Goal: Task Accomplishment & Management: Use online tool/utility

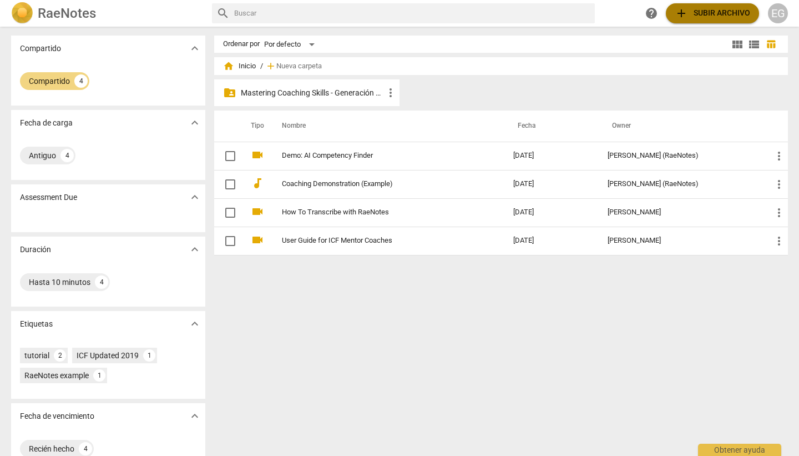
click at [712, 12] on span "add Subir archivo" at bounding box center [712, 13] width 75 height 13
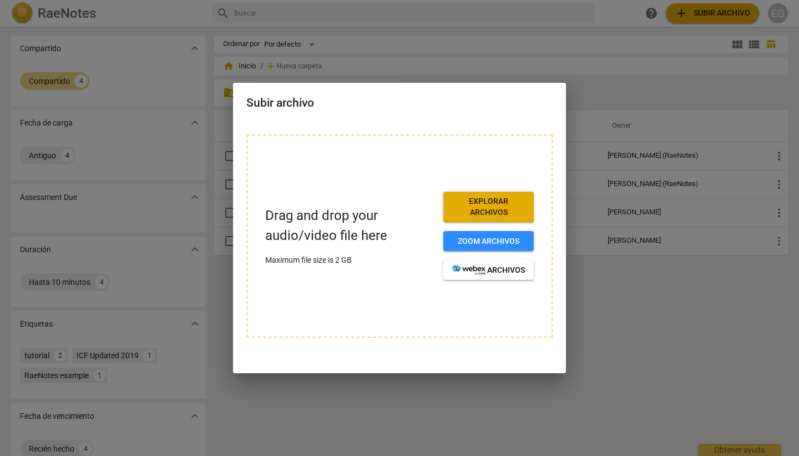
click at [487, 209] on span "Explorar archivos" at bounding box center [488, 207] width 73 height 22
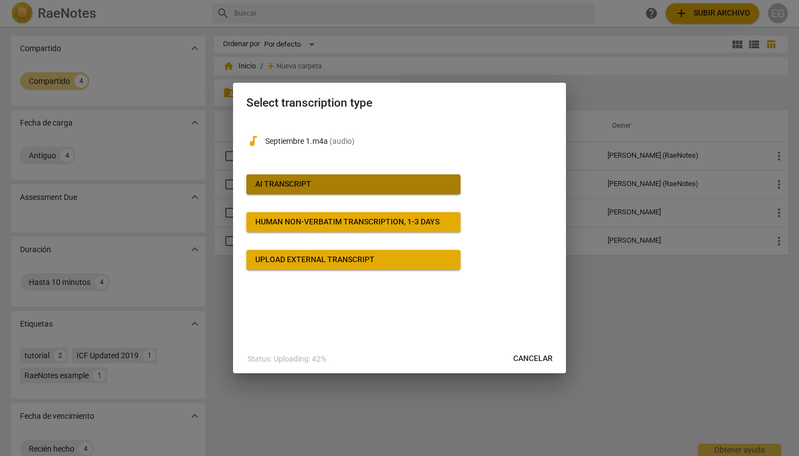
click at [295, 184] on div "AI Transcript" at bounding box center [283, 184] width 56 height 11
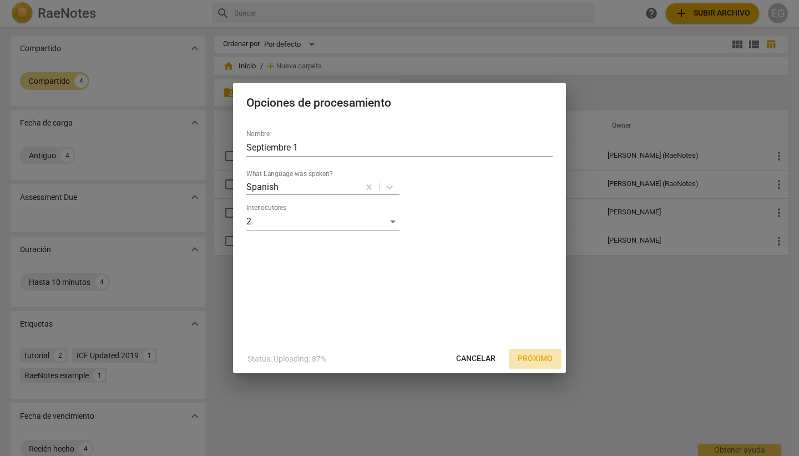
click at [534, 357] on span "Próximo" at bounding box center [535, 358] width 35 height 11
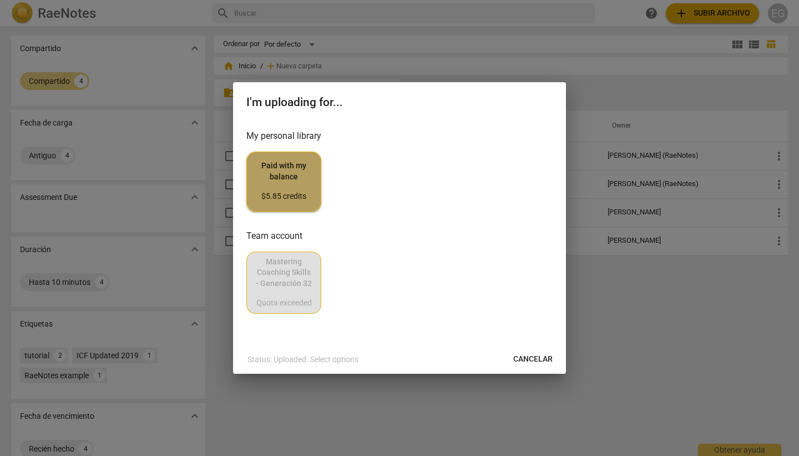
click at [281, 176] on span "Paid with my balance $5.85 credits" at bounding box center [284, 181] width 56 height 42
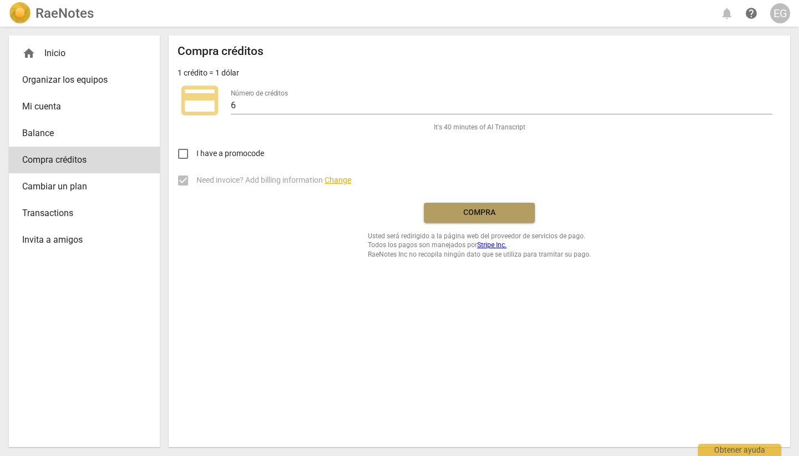
click at [473, 213] on span "Compra" at bounding box center [479, 212] width 93 height 11
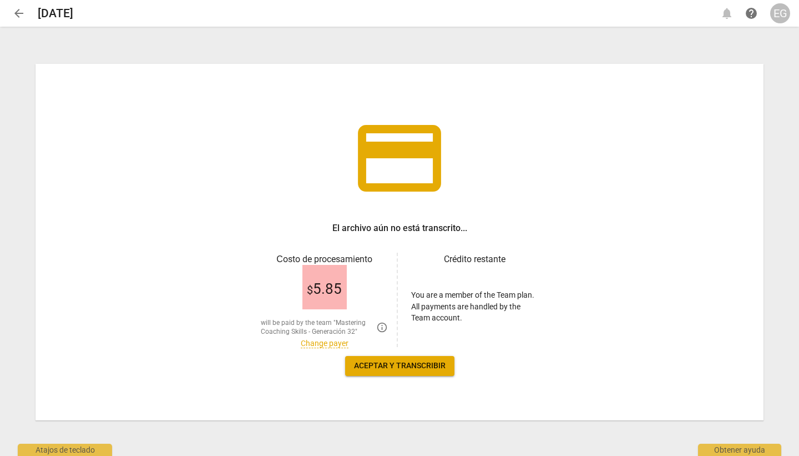
click at [318, 342] on link "Change payer" at bounding box center [325, 343] width 48 height 9
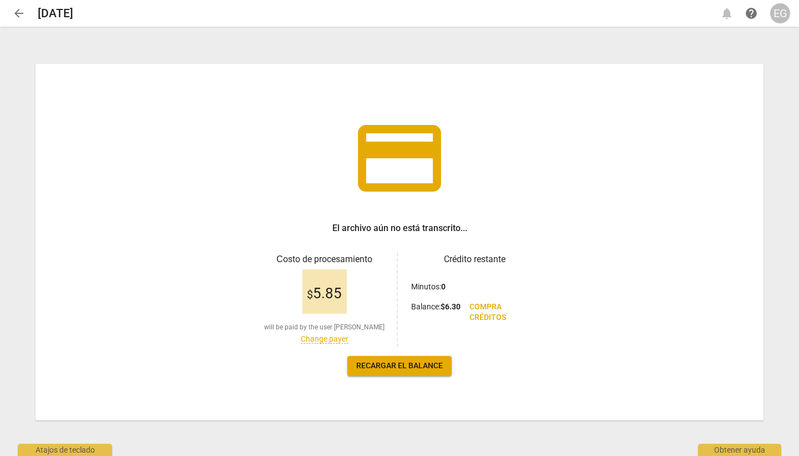
click at [320, 337] on link "Change payer" at bounding box center [325, 338] width 48 height 9
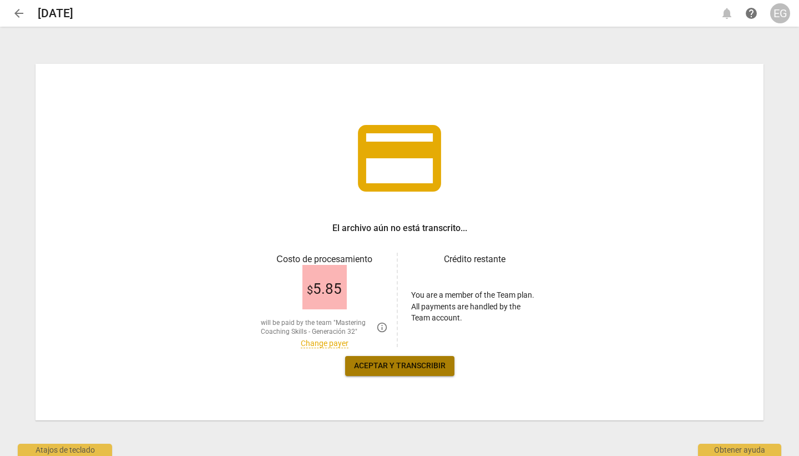
click at [381, 364] on span "Aceptar y transcribir" at bounding box center [400, 365] width 92 height 11
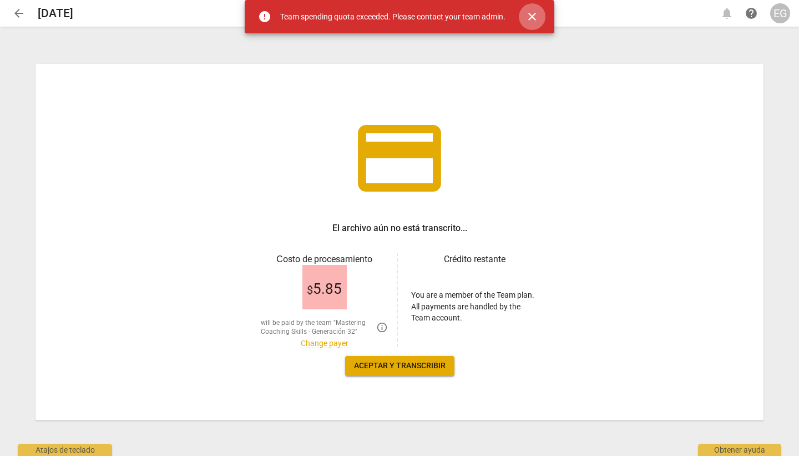
click at [535, 17] on span "close" at bounding box center [532, 16] width 13 height 13
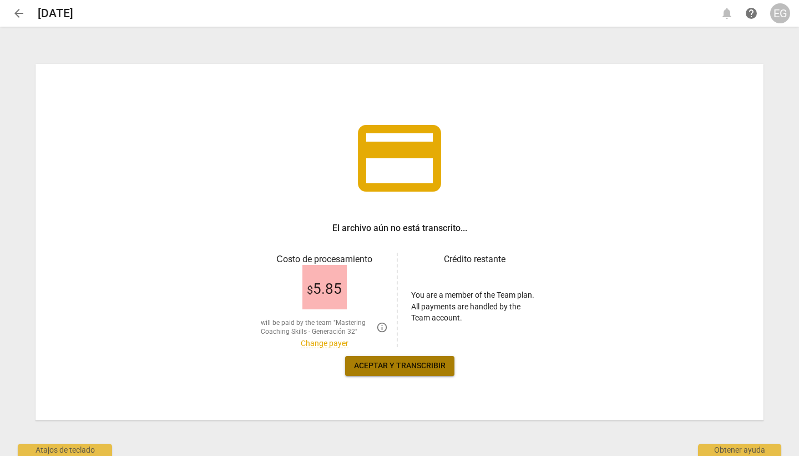
click at [401, 364] on span "Aceptar y transcribir" at bounding box center [400, 365] width 92 height 11
click at [324, 341] on link "Change payer" at bounding box center [325, 343] width 48 height 9
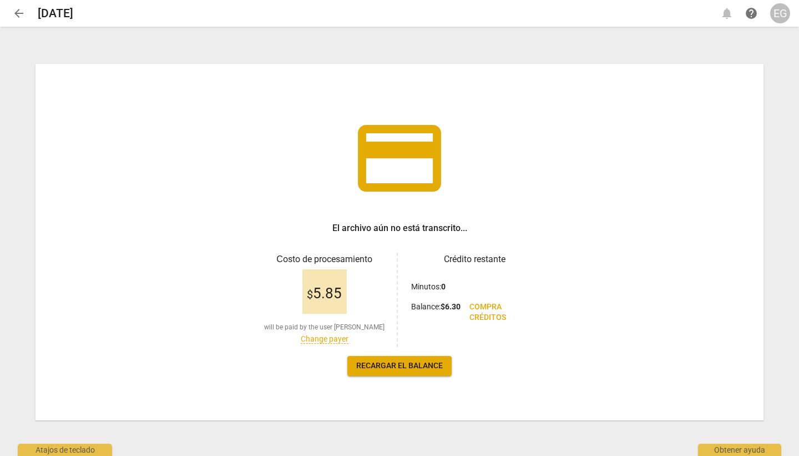
click at [321, 339] on link "Change payer" at bounding box center [325, 338] width 48 height 9
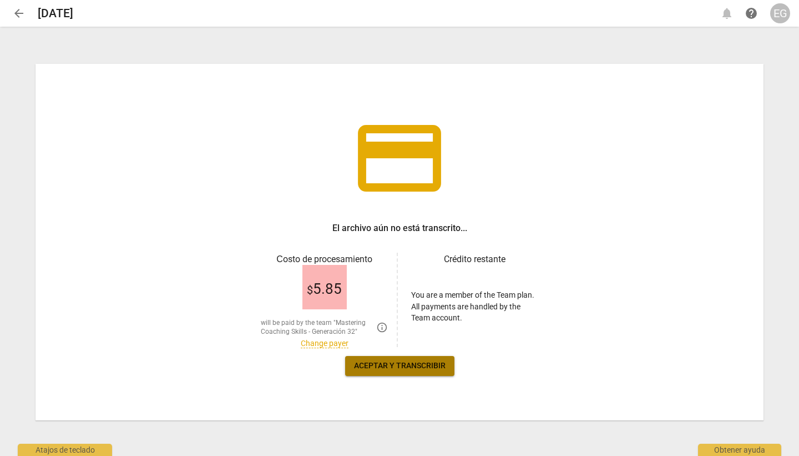
click at [389, 362] on span "Aceptar y transcribir" at bounding box center [400, 365] width 92 height 11
click at [327, 339] on link "Change payer" at bounding box center [325, 343] width 48 height 9
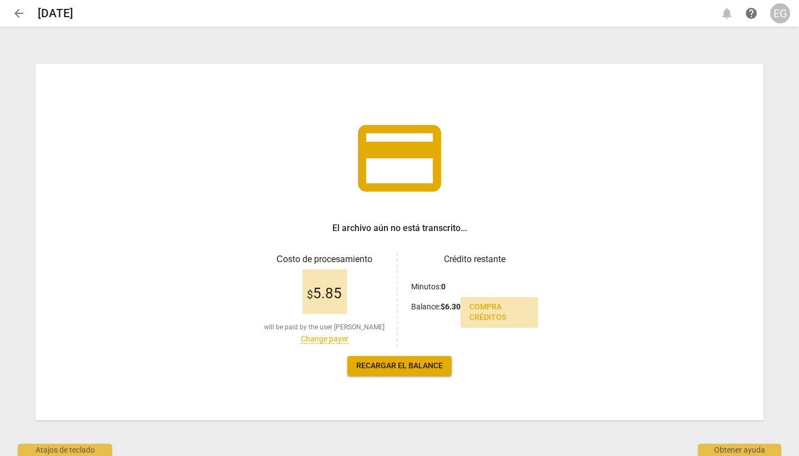
click at [487, 314] on span "Compra créditos" at bounding box center [500, 312] width 60 height 22
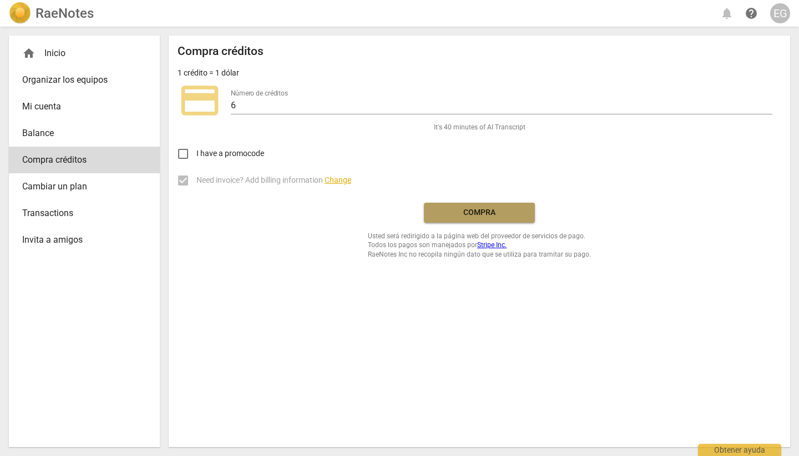
click at [481, 210] on span "Compra" at bounding box center [479, 212] width 93 height 11
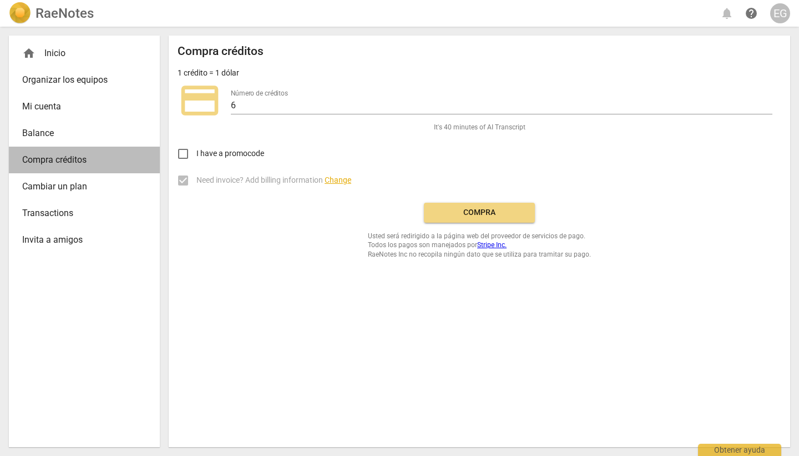
click at [33, 159] on span "Compra créditos" at bounding box center [79, 159] width 115 height 13
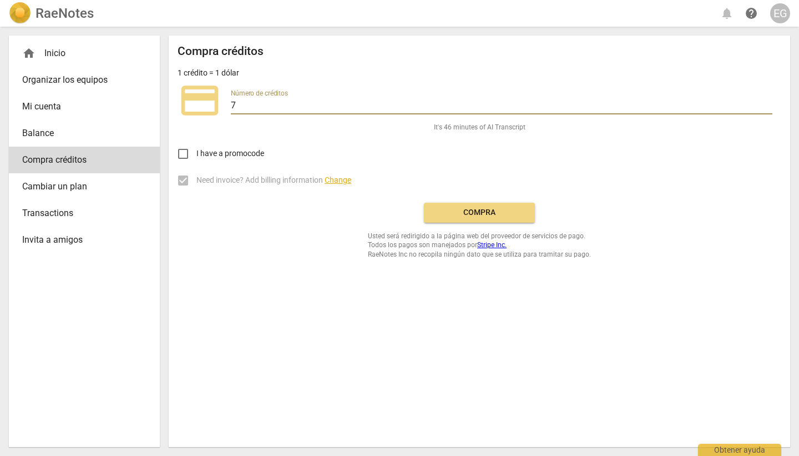
click at [768, 102] on input "7" at bounding box center [502, 106] width 542 height 16
click at [768, 102] on input "8" at bounding box center [502, 106] width 542 height 16
click at [768, 102] on input "9" at bounding box center [502, 106] width 542 height 16
click at [768, 102] on input "10" at bounding box center [502, 106] width 542 height 16
click at [768, 102] on input "11" at bounding box center [502, 106] width 542 height 16
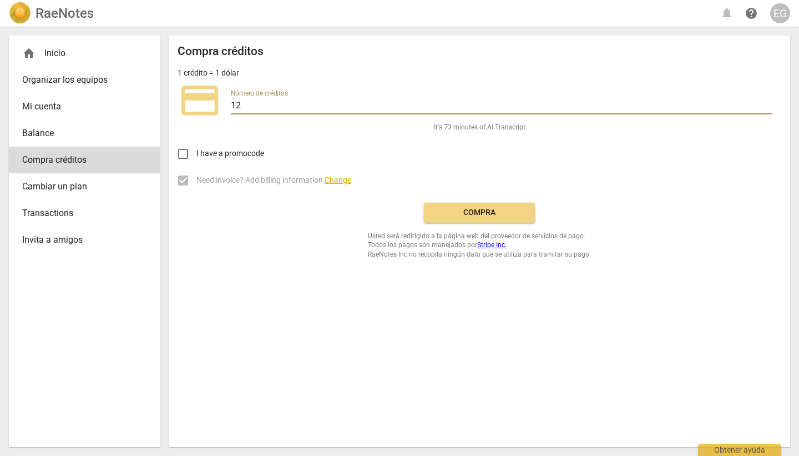
click at [768, 102] on input "12" at bounding box center [502, 106] width 542 height 16
click at [768, 102] on input "13" at bounding box center [502, 106] width 542 height 16
click at [768, 102] on input "14" at bounding box center [502, 106] width 542 height 16
type input "1"
type input "5"
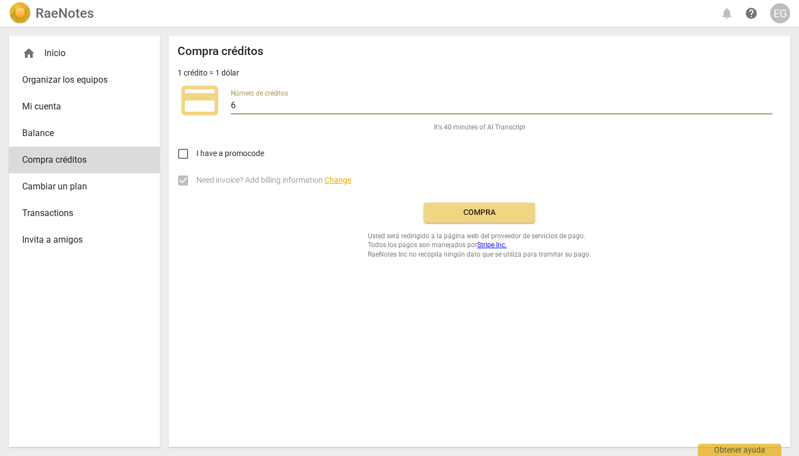
type input "6"
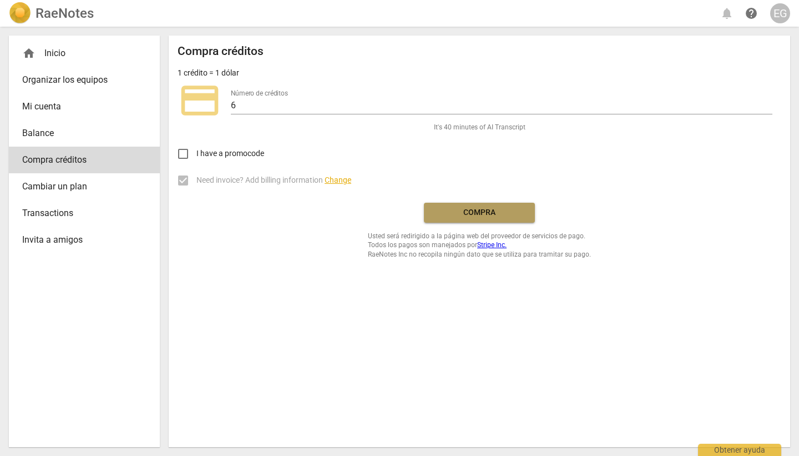
click at [469, 211] on span "Compra" at bounding box center [479, 212] width 93 height 11
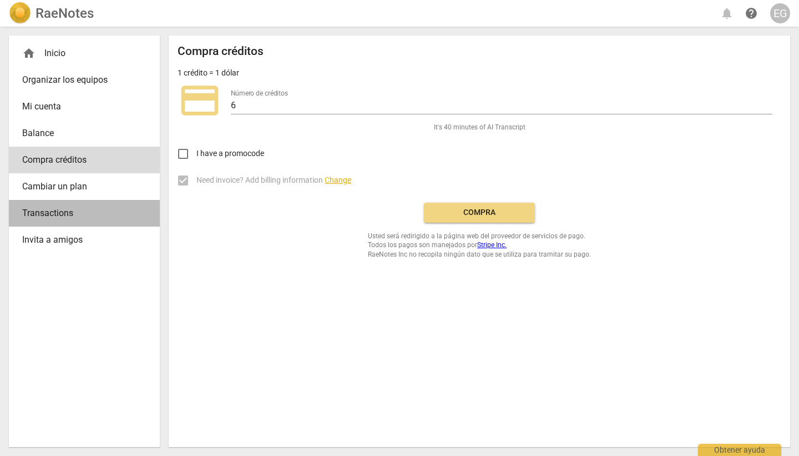
click at [49, 214] on span "Transactions" at bounding box center [79, 212] width 115 height 13
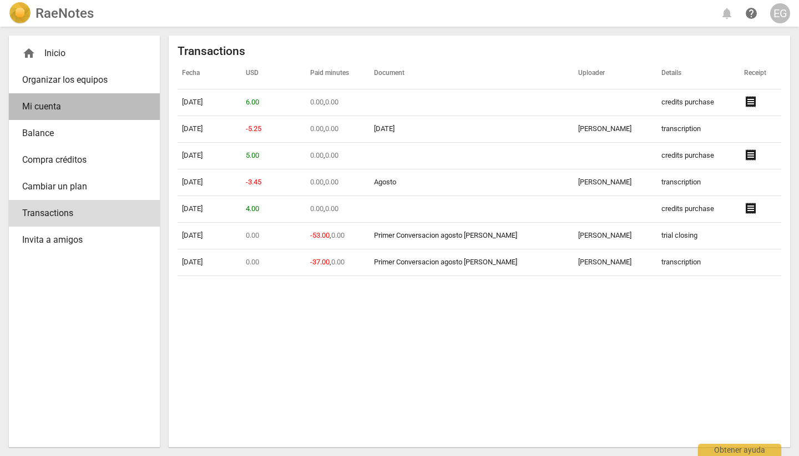
click at [36, 105] on span "Mi cuenta" at bounding box center [79, 106] width 115 height 13
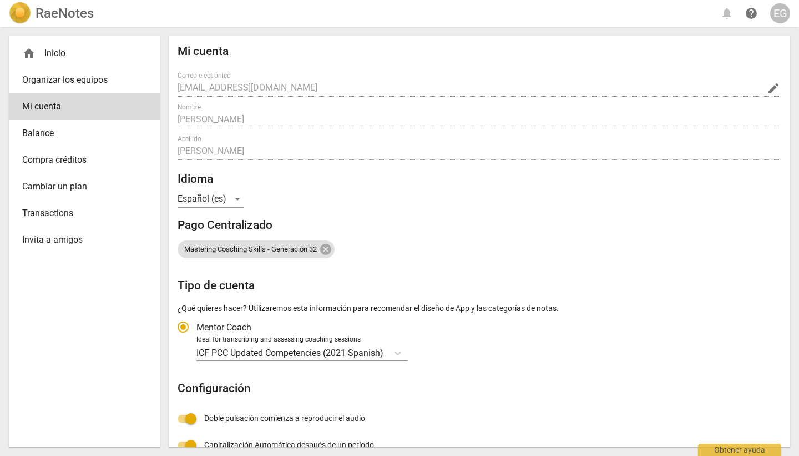
radio input "false"
click at [48, 160] on span "Compra créditos" at bounding box center [79, 159] width 115 height 13
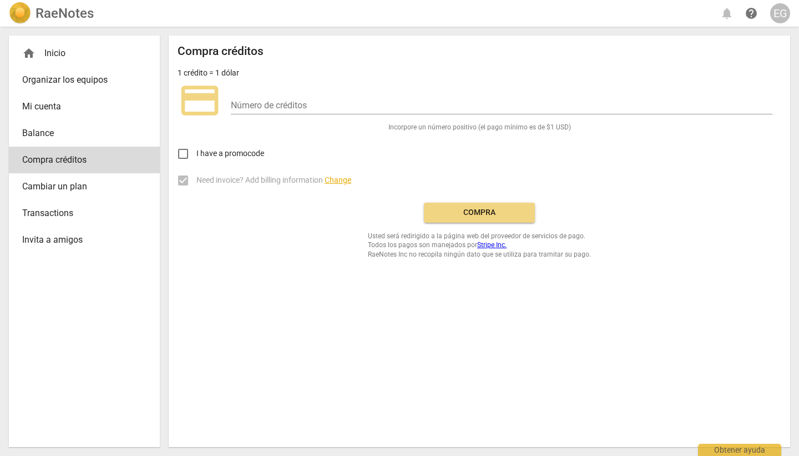
click at [779, 13] on div "EG" at bounding box center [780, 13] width 20 height 20
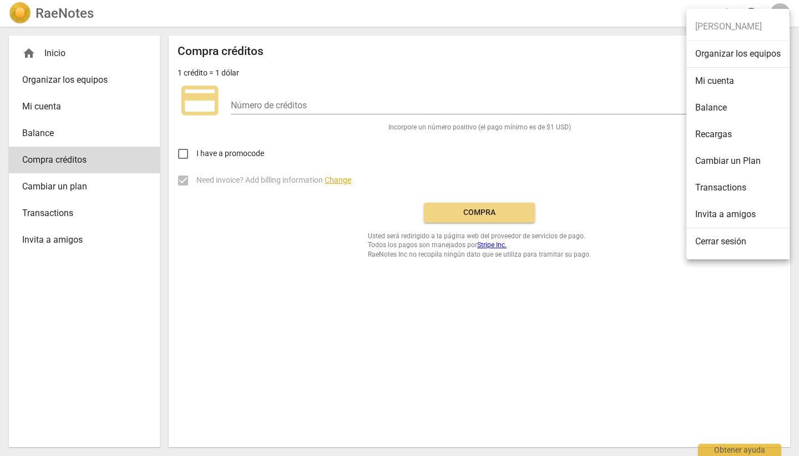
click at [547, 82] on div at bounding box center [399, 228] width 799 height 456
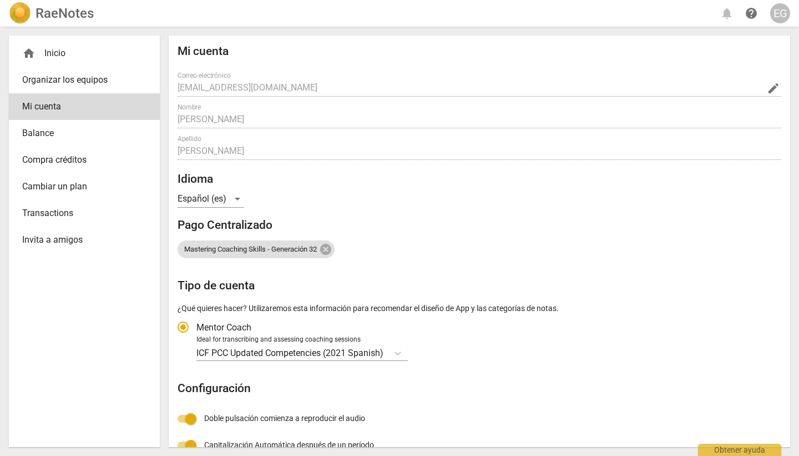
radio input "false"
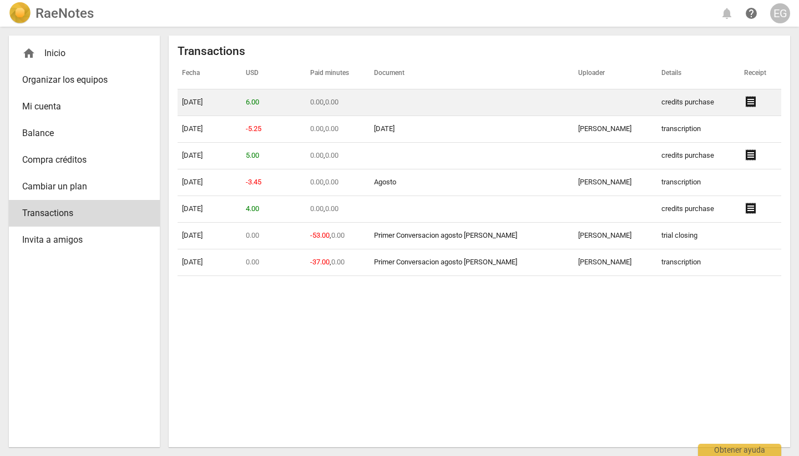
click at [749, 99] on span "receipt" at bounding box center [750, 101] width 13 height 13
click at [215, 101] on td "10-13-2025" at bounding box center [210, 102] width 64 height 27
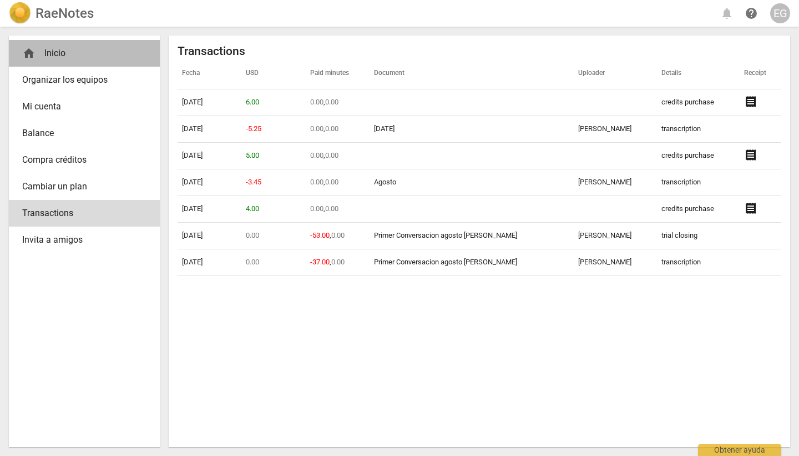
click at [54, 50] on div "home Inicio" at bounding box center [79, 53] width 115 height 13
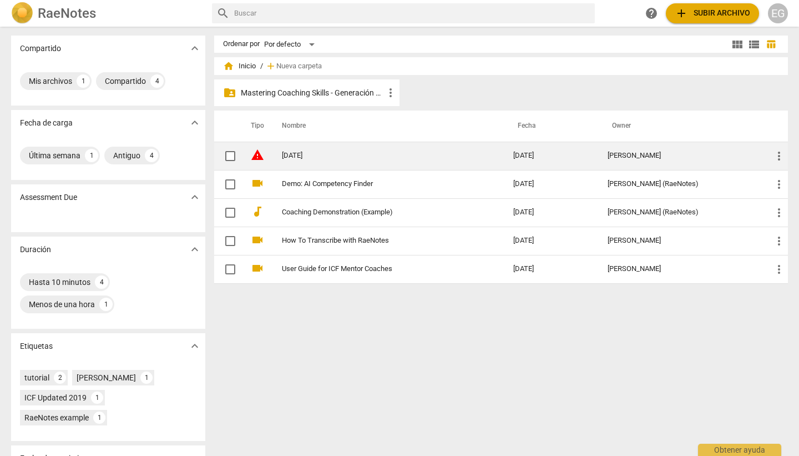
click at [293, 153] on link "Septiembre 1" at bounding box center [377, 156] width 191 height 8
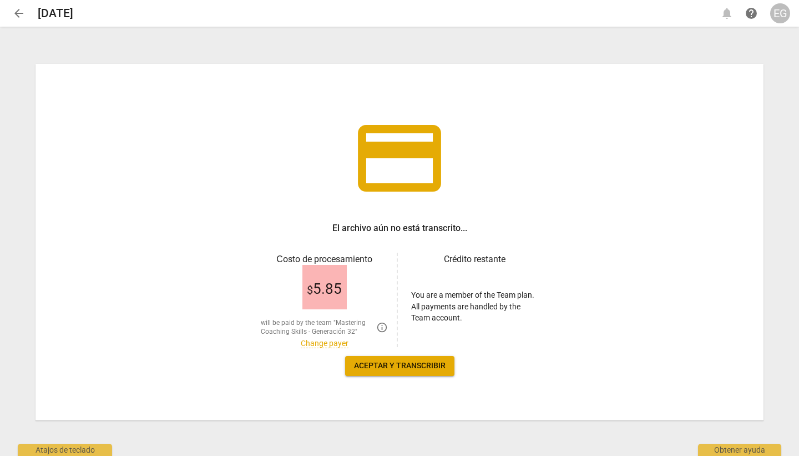
click at [331, 341] on link "Change payer" at bounding box center [325, 343] width 48 height 9
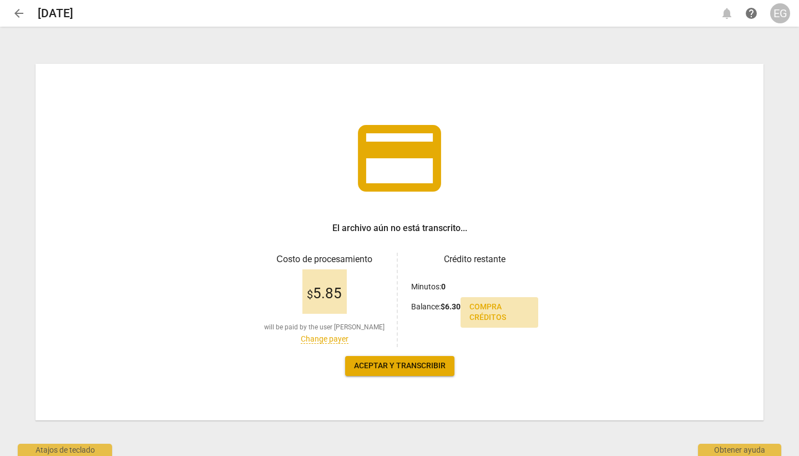
click at [483, 314] on span "Compra créditos" at bounding box center [500, 312] width 60 height 22
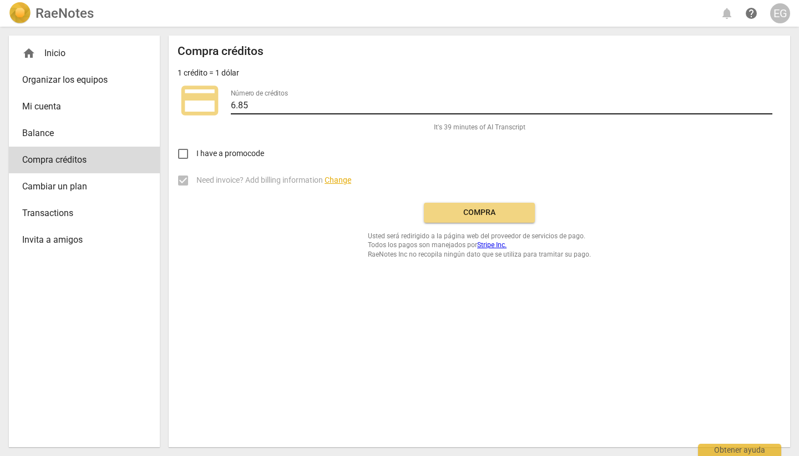
click at [769, 104] on input "6.85" at bounding box center [502, 106] width 542 height 16
click at [769, 104] on input "7.85" at bounding box center [502, 106] width 542 height 16
click at [769, 104] on input "8.85" at bounding box center [502, 106] width 542 height 16
click at [769, 104] on input "9.85" at bounding box center [502, 106] width 542 height 16
click at [769, 104] on input "10.85" at bounding box center [502, 106] width 542 height 16
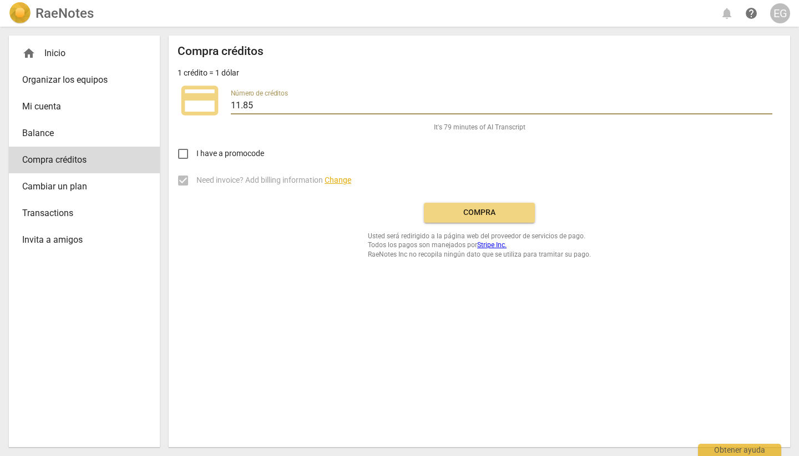
click at [769, 104] on input "11.85" at bounding box center [502, 106] width 542 height 16
click at [769, 104] on input "12.85" at bounding box center [502, 106] width 542 height 16
click at [769, 104] on input "13.85" at bounding box center [502, 106] width 542 height 16
click at [769, 104] on input "14.85" at bounding box center [502, 106] width 542 height 16
type input "15.85"
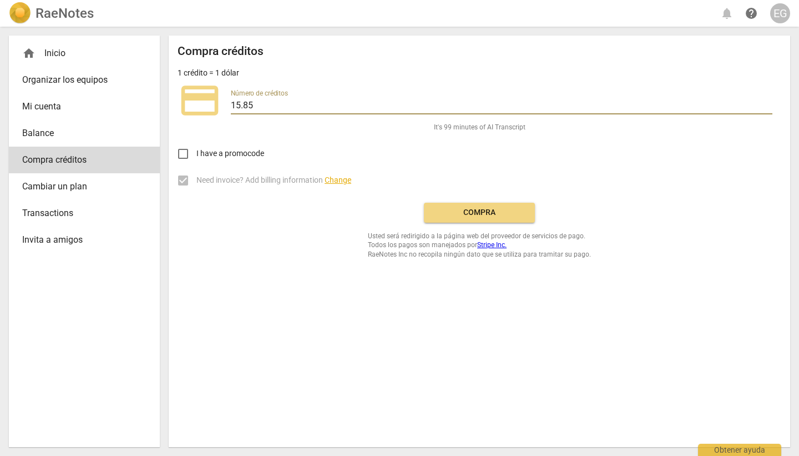
click at [769, 104] on input "15.85" at bounding box center [502, 106] width 542 height 16
click at [480, 210] on span "Compra" at bounding box center [479, 212] width 93 height 11
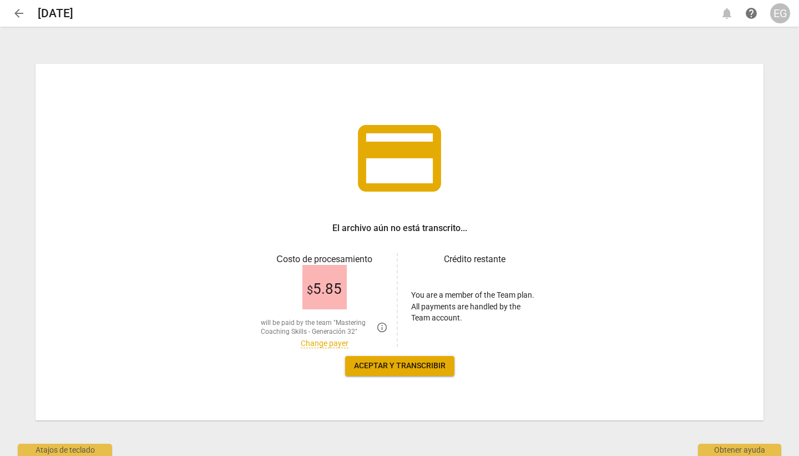
click at [318, 342] on link "Change payer" at bounding box center [325, 343] width 48 height 9
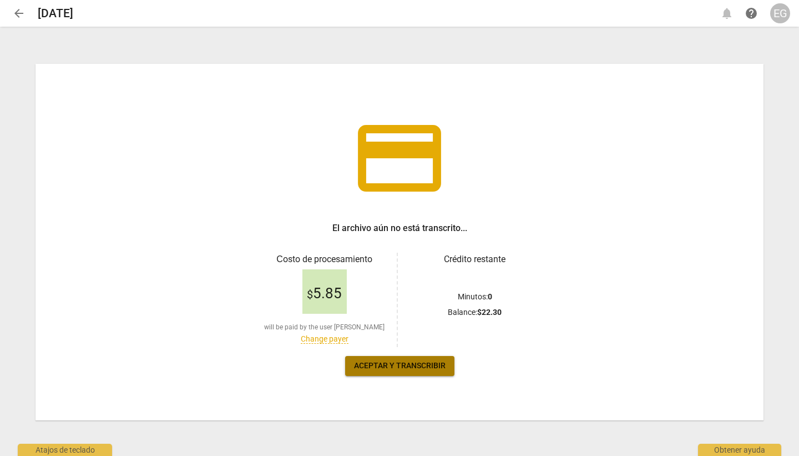
click at [397, 366] on span "Aceptar y transcribir" at bounding box center [400, 365] width 92 height 11
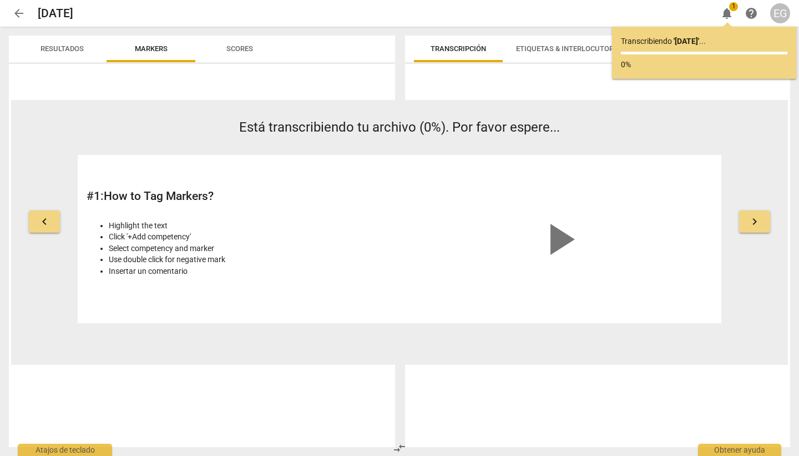
click at [755, 216] on span "keyboard_arrow_right" at bounding box center [754, 221] width 13 height 13
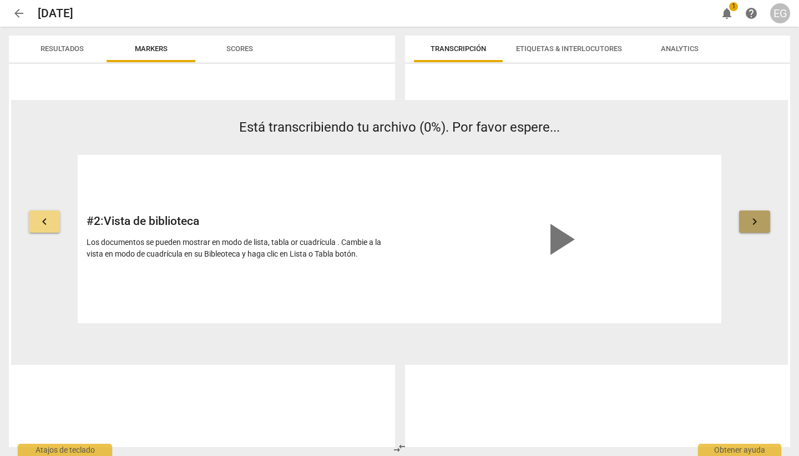
click at [755, 216] on span "keyboard_arrow_right" at bounding box center [754, 221] width 13 height 13
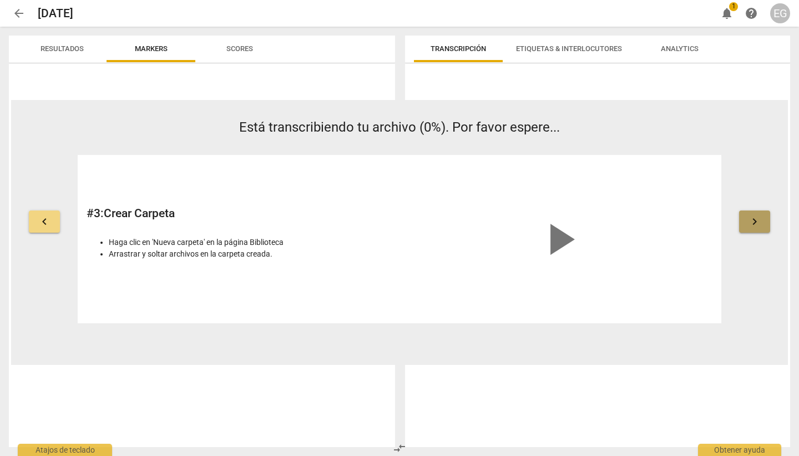
click at [755, 216] on span "keyboard_arrow_right" at bounding box center [754, 221] width 13 height 13
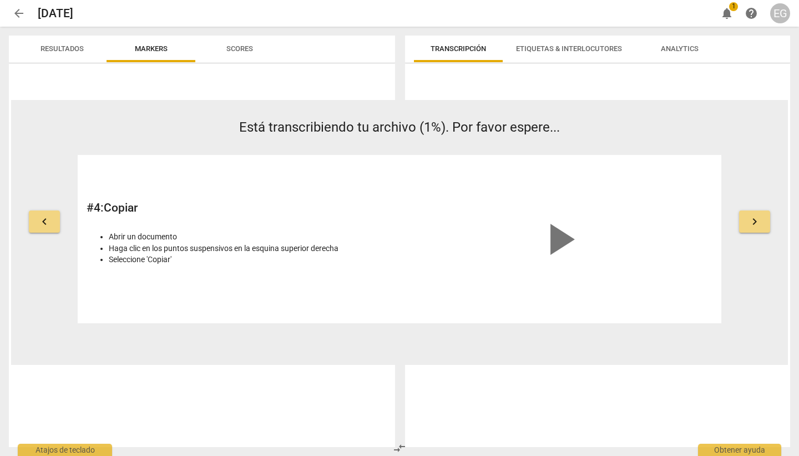
click at [752, 274] on div "keyboard_arrow_left Está transcribiendo tu archivo (1%). Por favor espere... # …" at bounding box center [399, 220] width 777 height 205
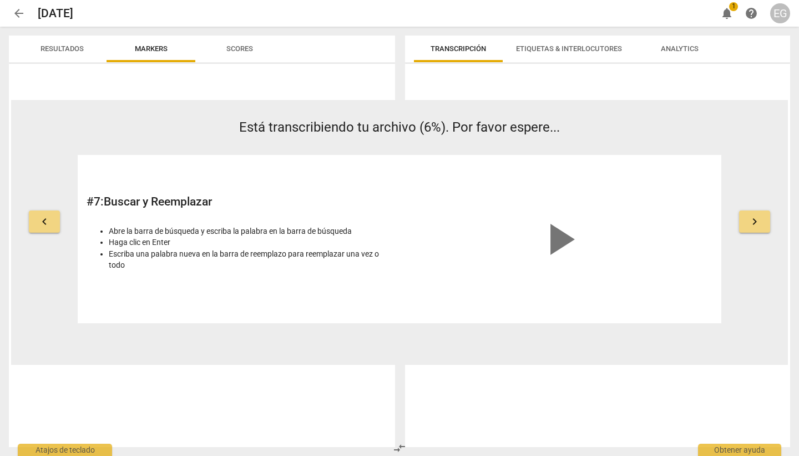
click at [757, 223] on span "keyboard_arrow_right" at bounding box center [754, 221] width 13 height 13
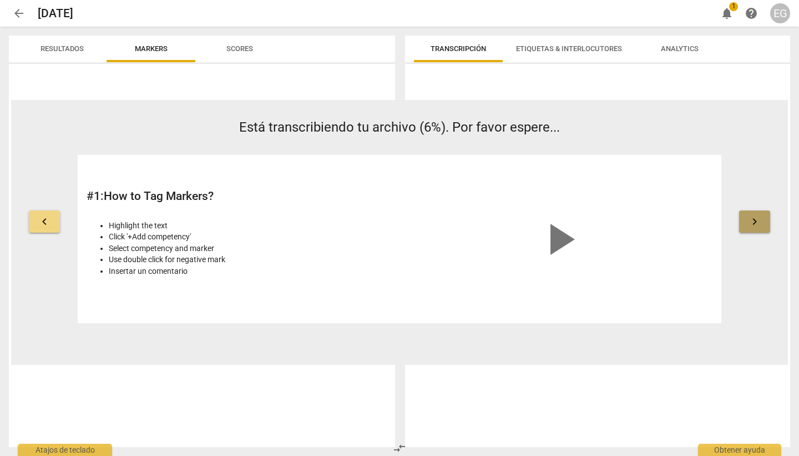
click at [757, 223] on span "keyboard_arrow_right" at bounding box center [754, 221] width 13 height 13
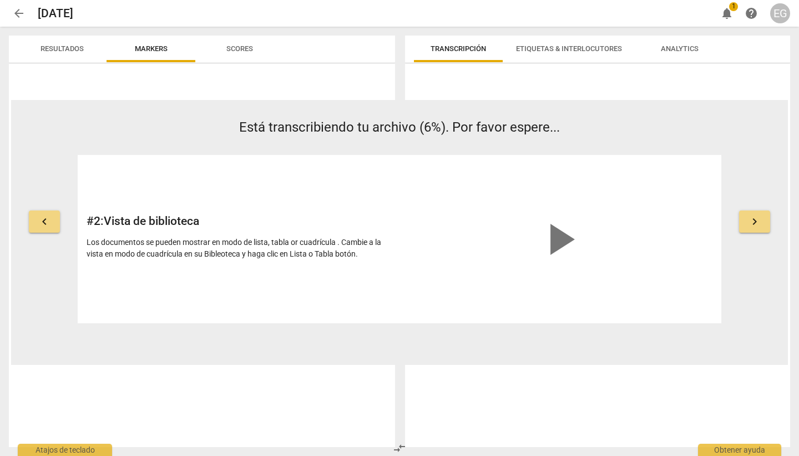
click at [757, 223] on span "keyboard_arrow_right" at bounding box center [754, 221] width 13 height 13
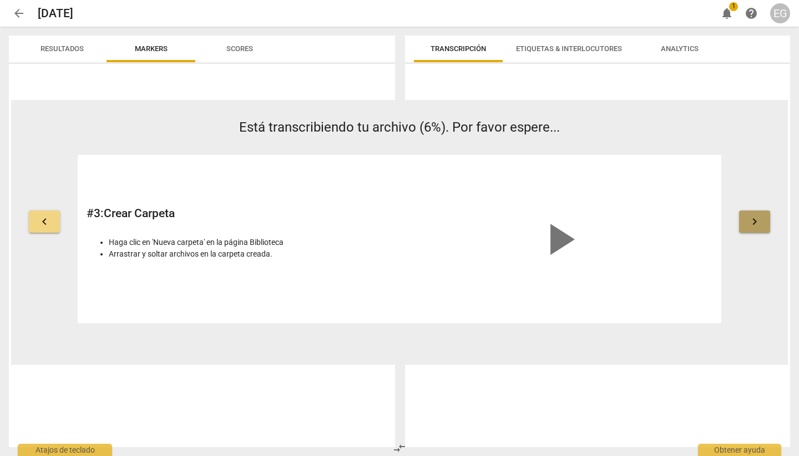
click at [757, 223] on span "keyboard_arrow_right" at bounding box center [754, 221] width 13 height 13
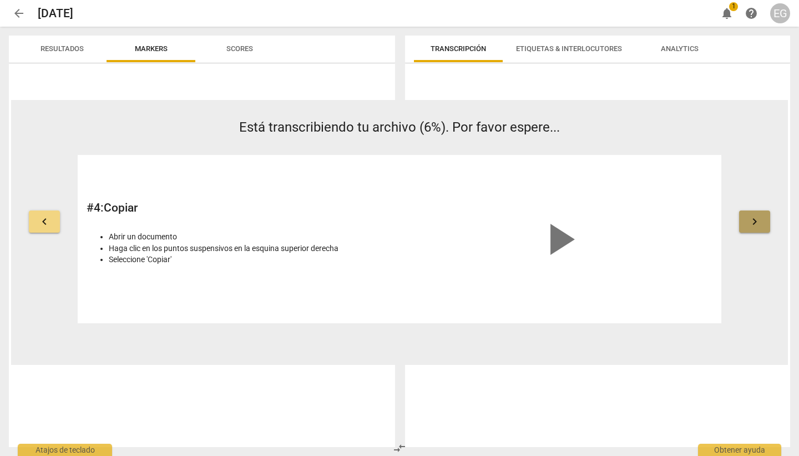
click at [757, 223] on span "keyboard_arrow_right" at bounding box center [754, 221] width 13 height 13
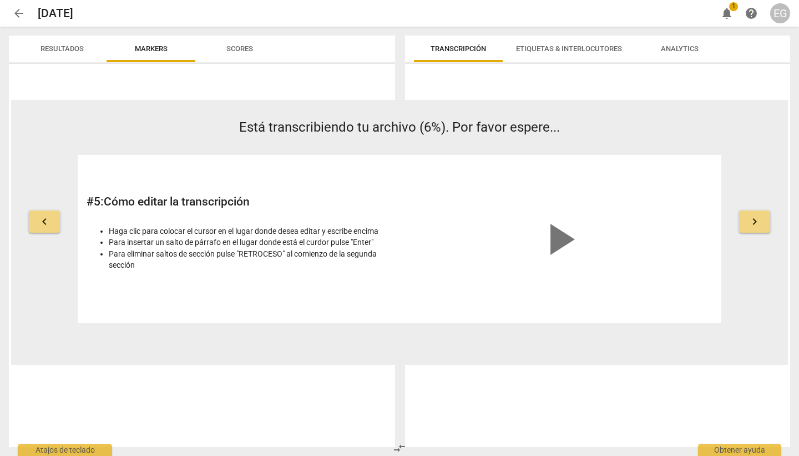
click at [757, 223] on span "keyboard_arrow_right" at bounding box center [754, 221] width 13 height 13
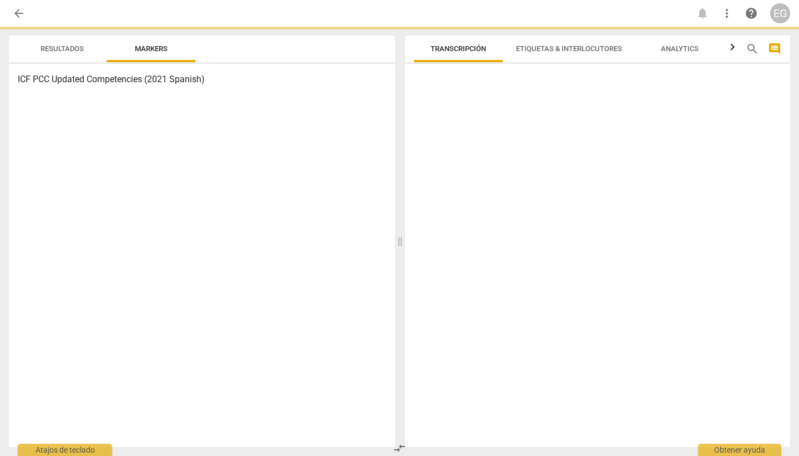
click at [571, 48] on span "Etiquetas & Interlocutores" at bounding box center [569, 48] width 106 height 8
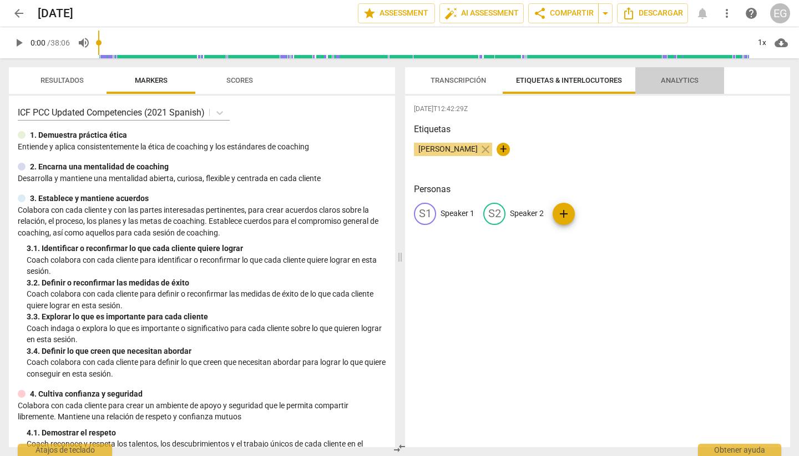
click at [682, 80] on span "Analytics" at bounding box center [680, 80] width 38 height 8
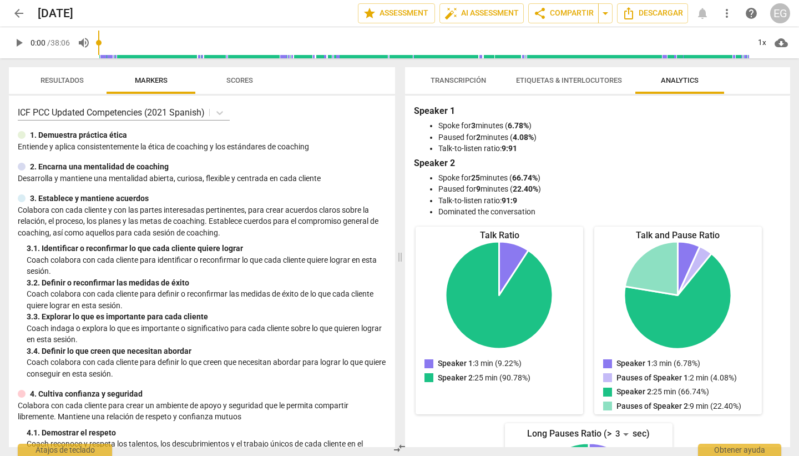
click at [729, 13] on span "more_vert" at bounding box center [726, 13] width 13 height 13
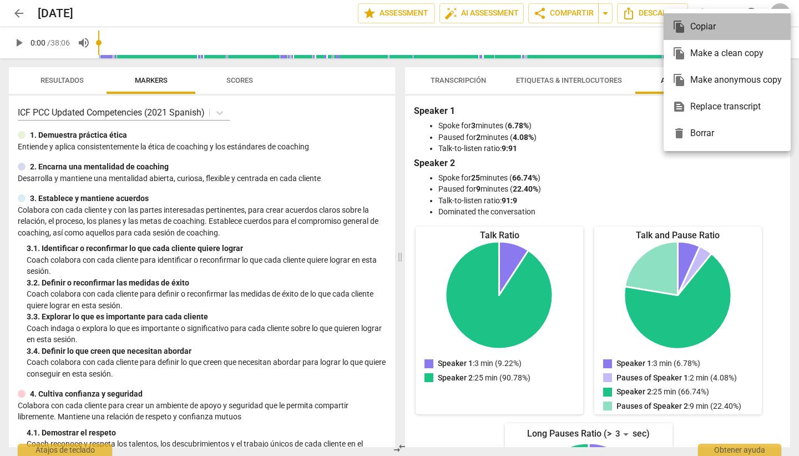
click at [729, 13] on div "file_copy Copiar" at bounding box center [727, 26] width 109 height 27
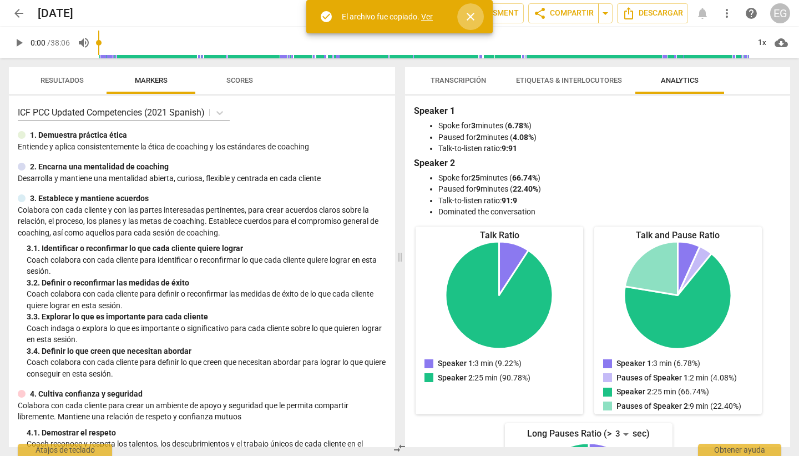
click at [473, 13] on span "close" at bounding box center [470, 16] width 13 height 13
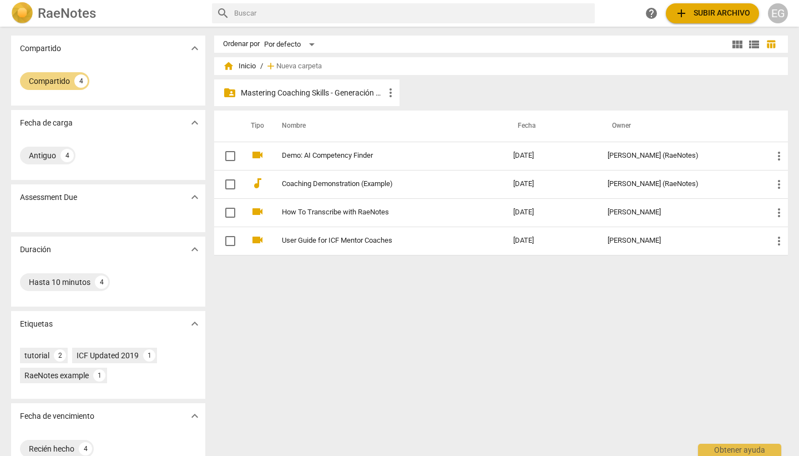
click at [283, 93] on p "Mastering Coaching Skills - Generación 32" at bounding box center [312, 93] width 143 height 12
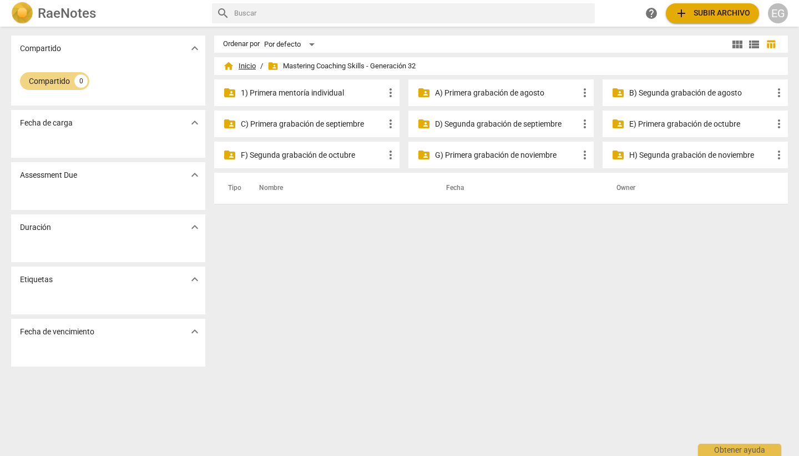
click at [244, 65] on span "home Inicio" at bounding box center [239, 66] width 33 height 11
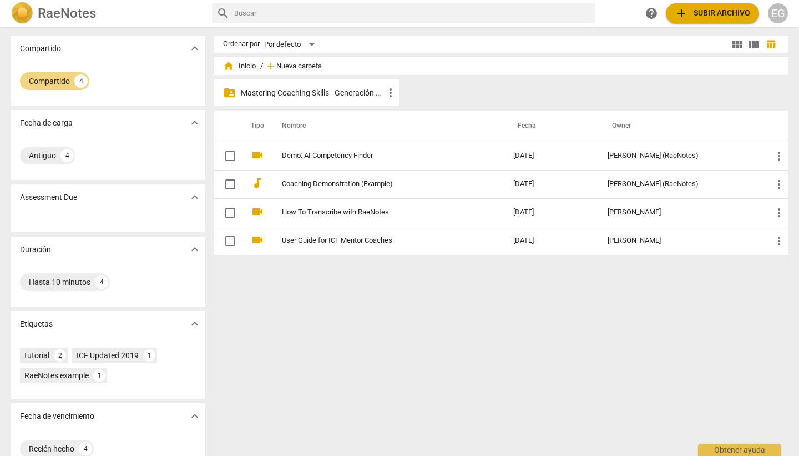
click at [309, 66] on span "Nueva carpeta" at bounding box center [299, 66] width 46 height 8
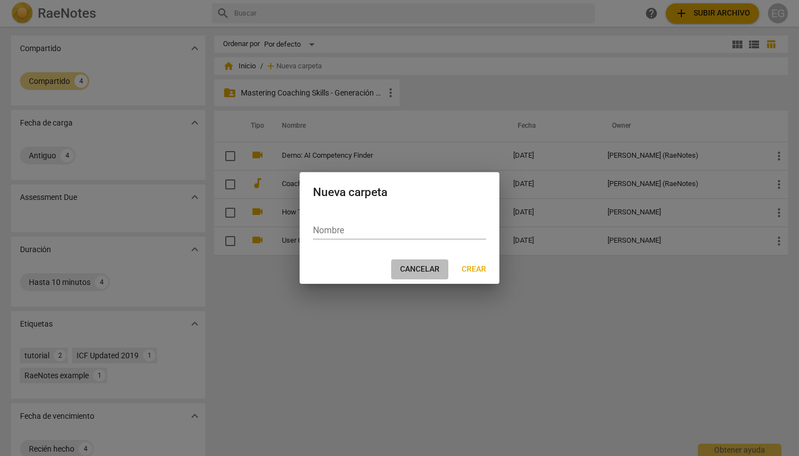
click at [426, 266] on span "Cancelar" at bounding box center [419, 269] width 39 height 11
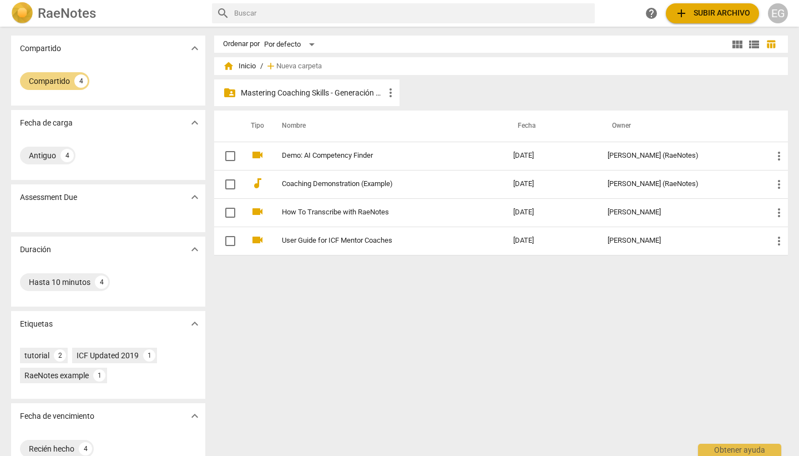
click at [305, 93] on p "Mastering Coaching Skills - Generación 32" at bounding box center [312, 93] width 143 height 12
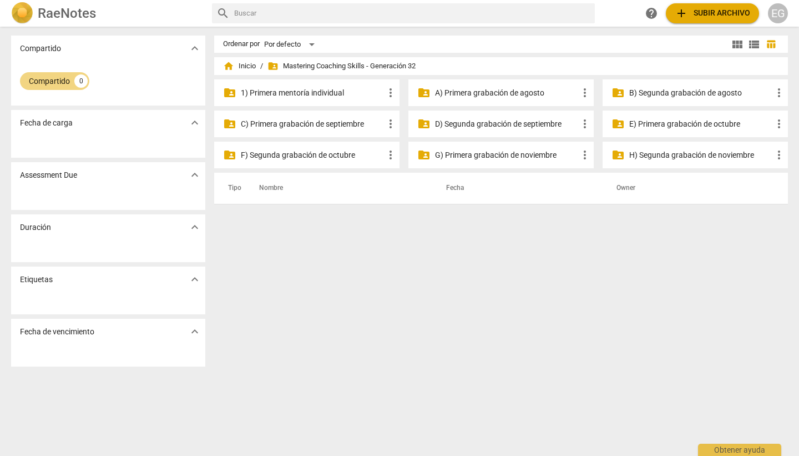
click at [312, 92] on p "1) Primera mentoría individual" at bounding box center [312, 93] width 143 height 12
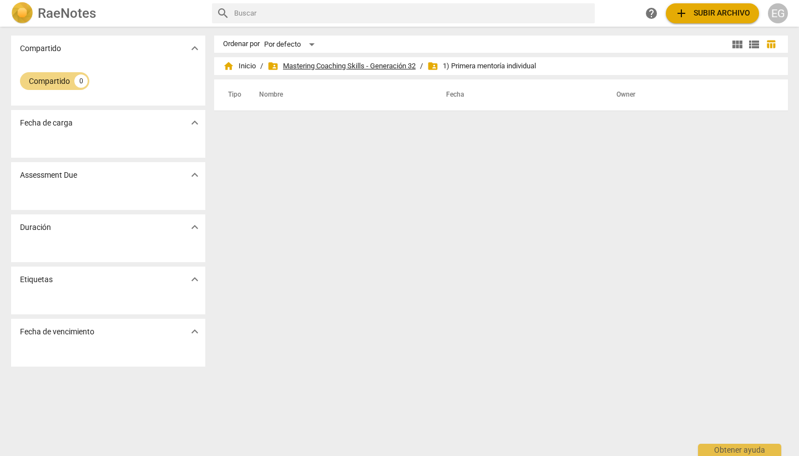
click at [356, 64] on span "folder_shared Mastering Coaching Skills - Generación 32" at bounding box center [342, 66] width 148 height 11
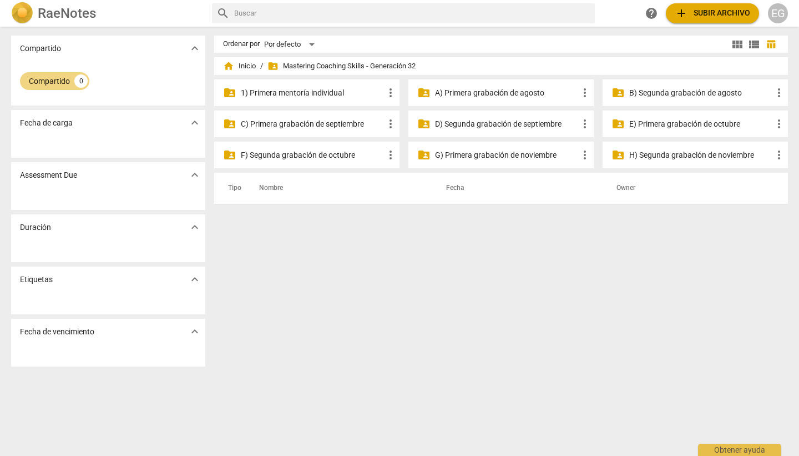
click at [467, 92] on p "A) Primera grabación de agosto" at bounding box center [506, 93] width 143 height 12
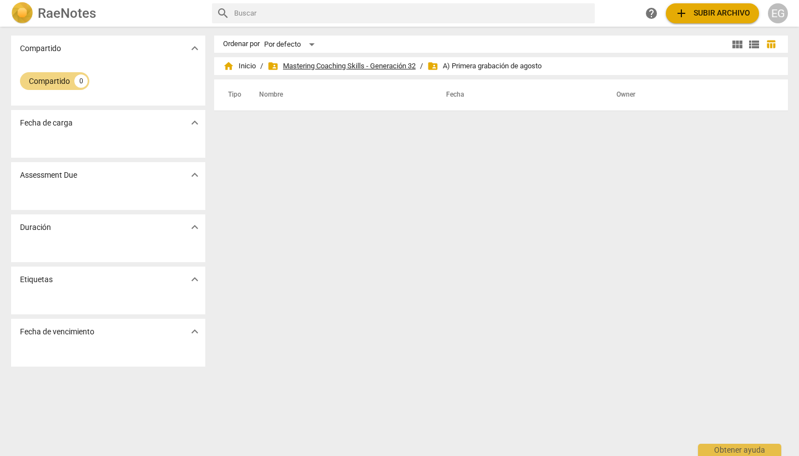
click at [373, 65] on span "folder_shared Mastering Coaching Skills - Generación 32" at bounding box center [342, 66] width 148 height 11
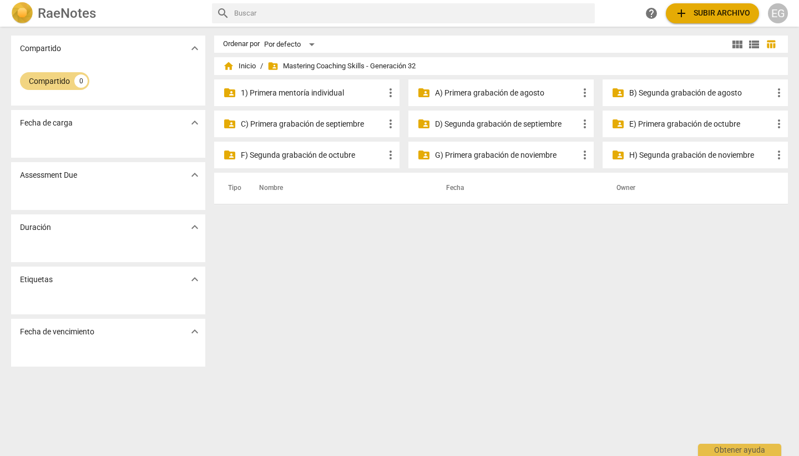
click at [331, 126] on p "C) Primera grabación de septiembre" at bounding box center [312, 124] width 143 height 12
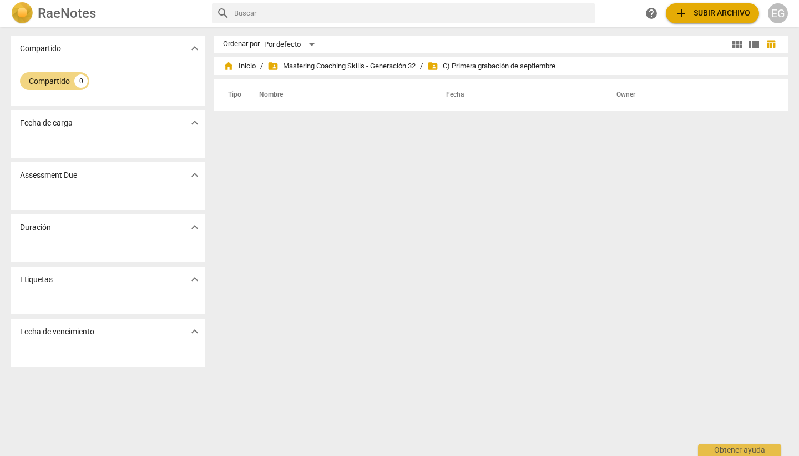
click at [339, 63] on span "folder_shared Mastering Coaching Skills - Generación 32" at bounding box center [342, 66] width 148 height 11
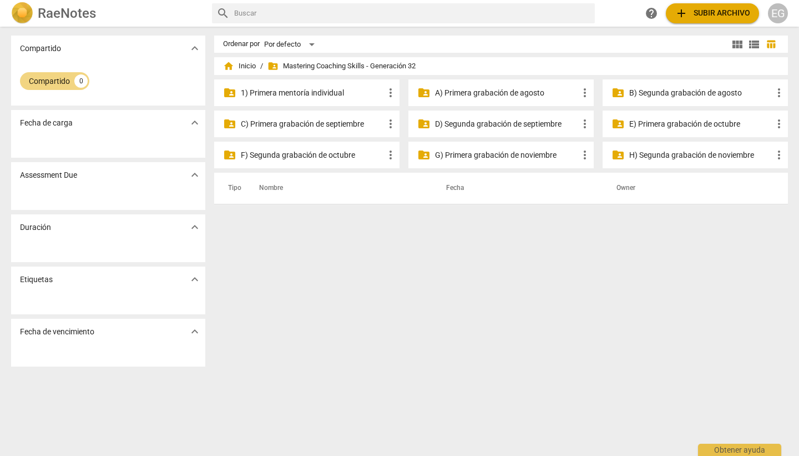
click at [391, 254] on div "Ordenar por Por defecto view_module view_list table_chart home Inicio / folder_…" at bounding box center [505, 241] width 583 height 411
click at [481, 122] on p "D) Segunda grabación de septiembre" at bounding box center [506, 124] width 143 height 12
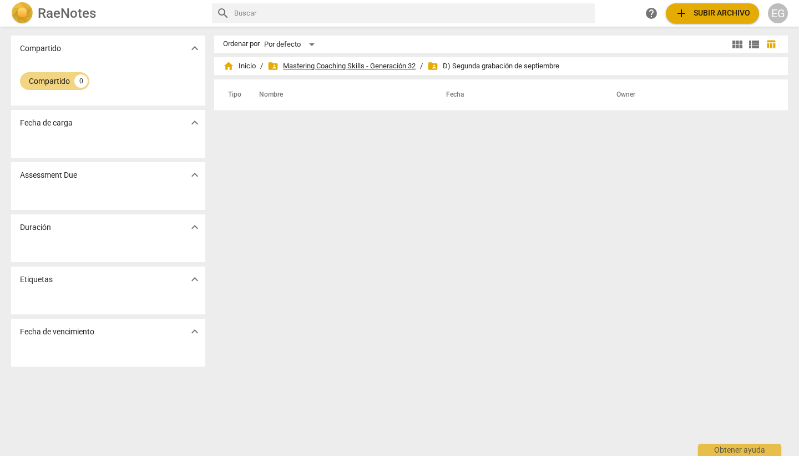
click at [337, 65] on span "folder_shared Mastering Coaching Skills - Generación 32" at bounding box center [342, 66] width 148 height 11
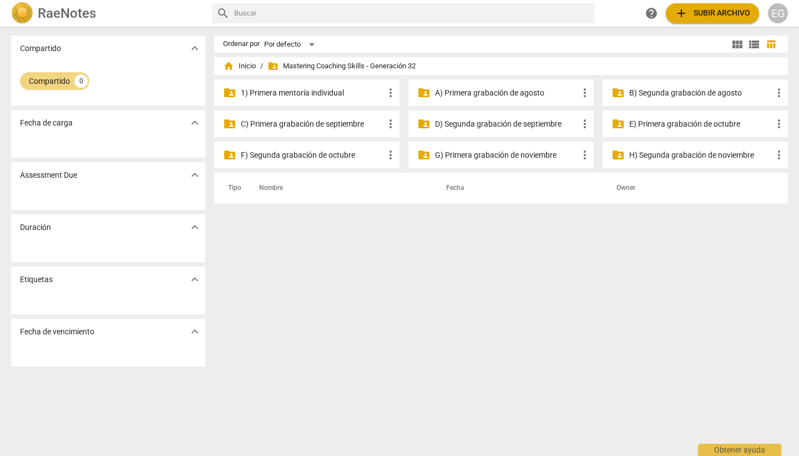
click at [662, 123] on p "E) Primera grabación de octubre" at bounding box center [700, 124] width 143 height 12
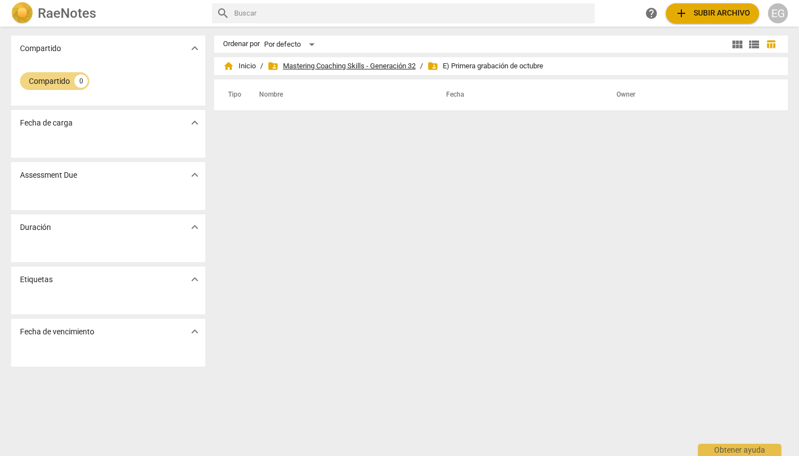
click at [335, 68] on span "folder_shared Mastering Coaching Skills - Generación 32" at bounding box center [342, 66] width 148 height 11
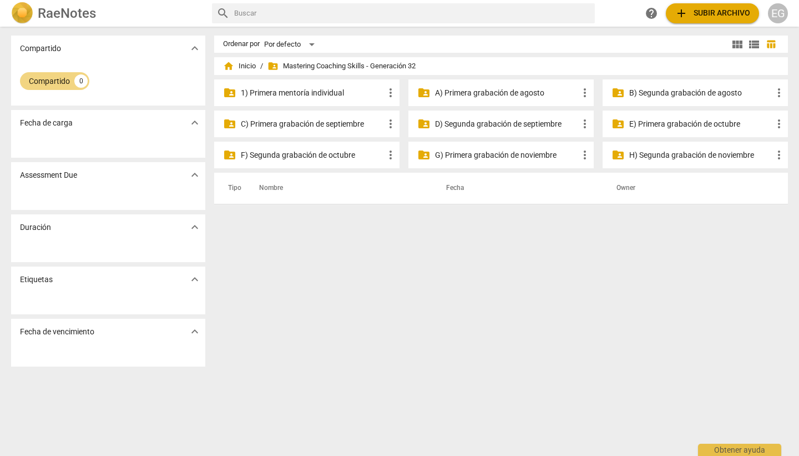
click at [280, 153] on p "F) Segunda grabación de octubre" at bounding box center [312, 155] width 143 height 12
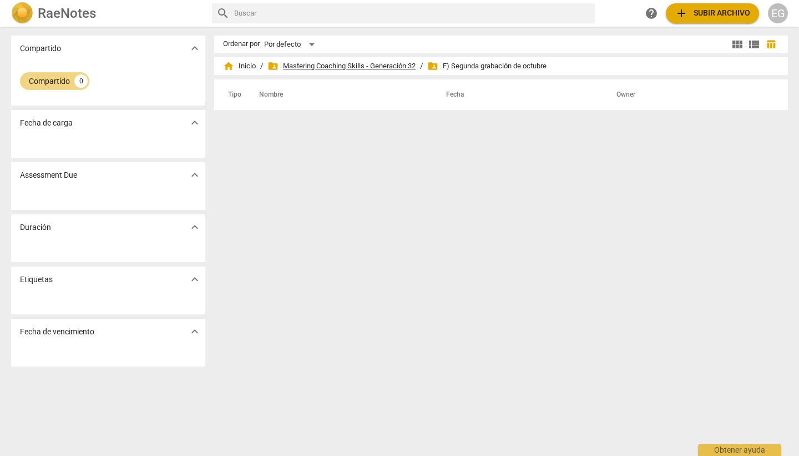
click at [328, 63] on span "folder_shared Mastering Coaching Skills - Generación 32" at bounding box center [342, 66] width 148 height 11
